Goal: Information Seeking & Learning: Learn about a topic

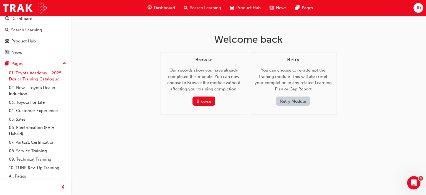
scroll to position [7, 0]
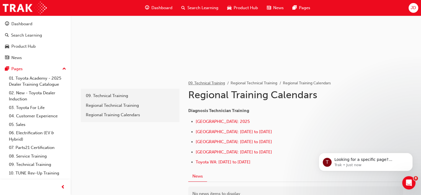
scroll to position [83, 0]
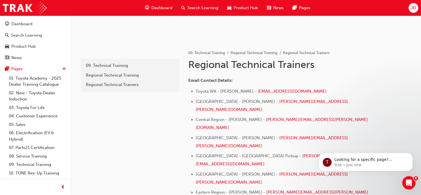
scroll to position [94, 0]
